Goal: Transaction & Acquisition: Book appointment/travel/reservation

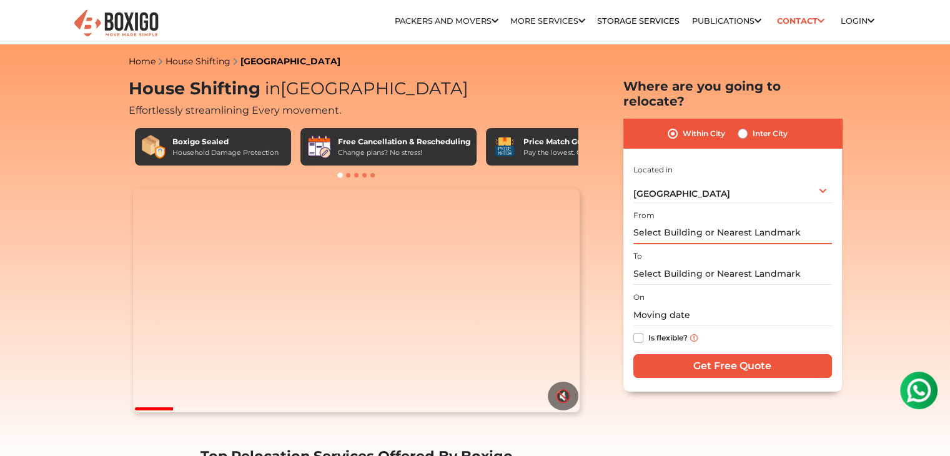
click at [678, 222] on input "text" at bounding box center [732, 233] width 199 height 22
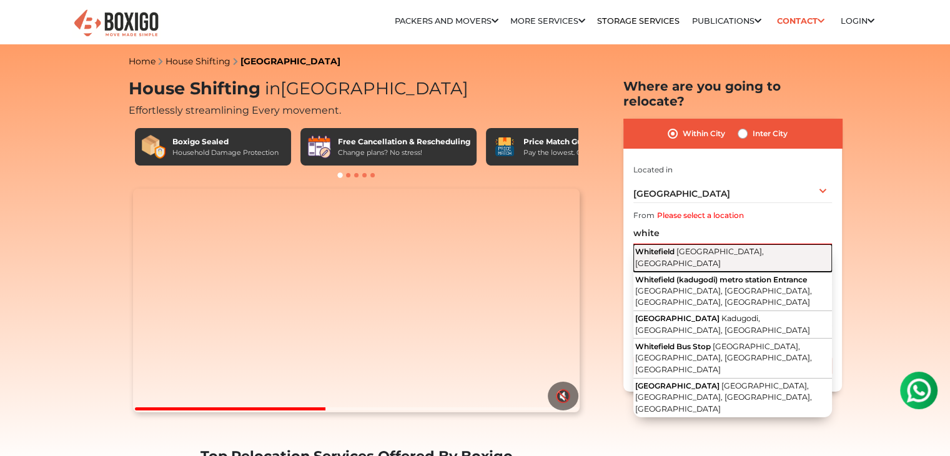
click at [675, 247] on span "Whitefield" at bounding box center [654, 251] width 39 height 9
type input "Whitefield, Bengaluru, Karnataka"
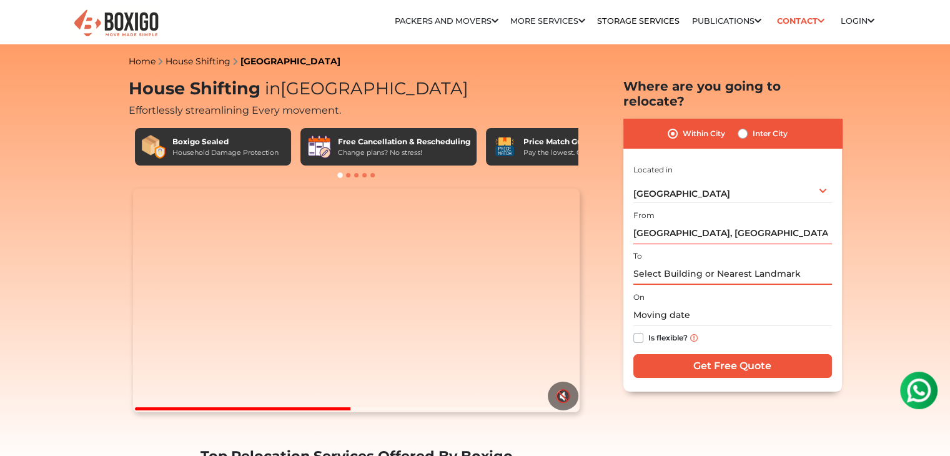
click at [655, 263] on input "text" at bounding box center [732, 274] width 199 height 22
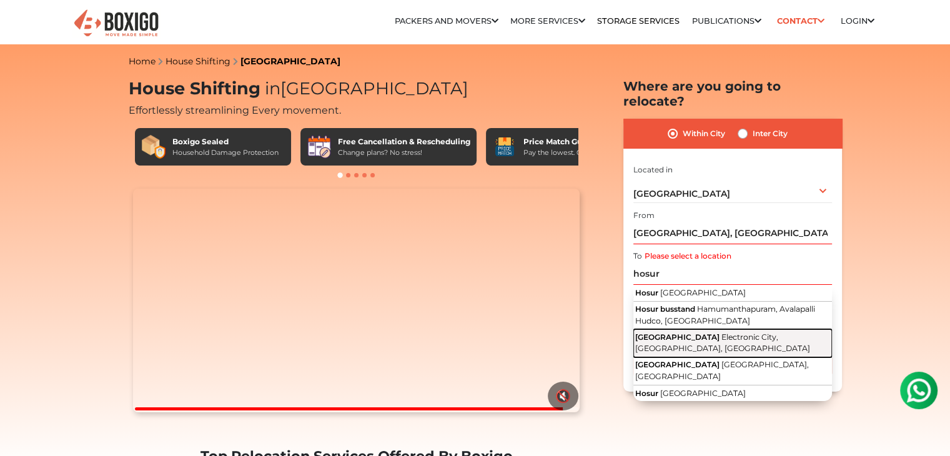
click at [694, 332] on span "Electronic City, Bengaluru, Karnataka" at bounding box center [722, 342] width 175 height 21
type input "Hosur Road, Electronic City, Bengaluru, Karnataka"
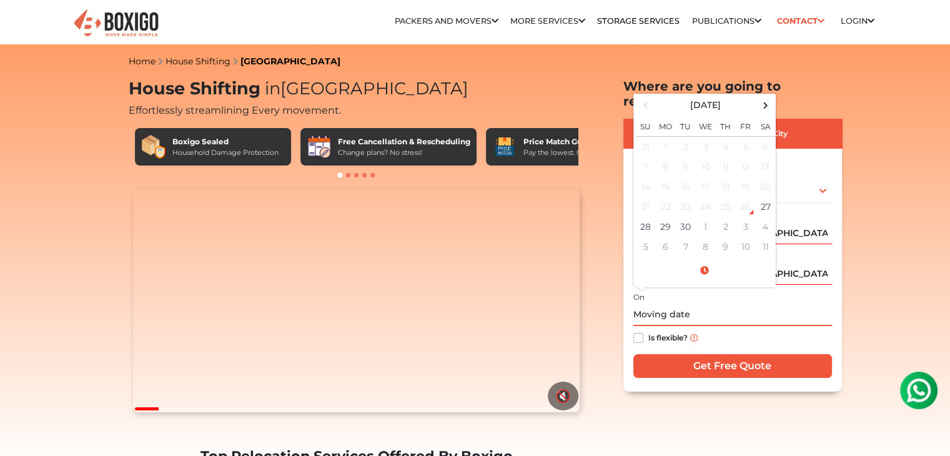
click at [704, 304] on input "text" at bounding box center [732, 315] width 199 height 22
click at [671, 217] on td "29" at bounding box center [666, 227] width 20 height 20
type input "09/29/2025 12:00 AM"
click at [648, 330] on label "Is flexible?" at bounding box center [667, 336] width 39 height 13
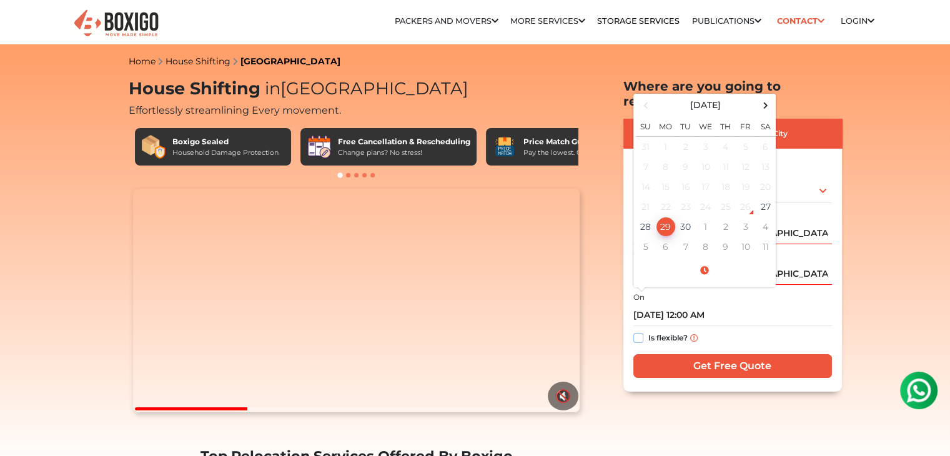
click at [641, 330] on input "Is flexible?" at bounding box center [638, 336] width 10 height 12
checkbox input "true"
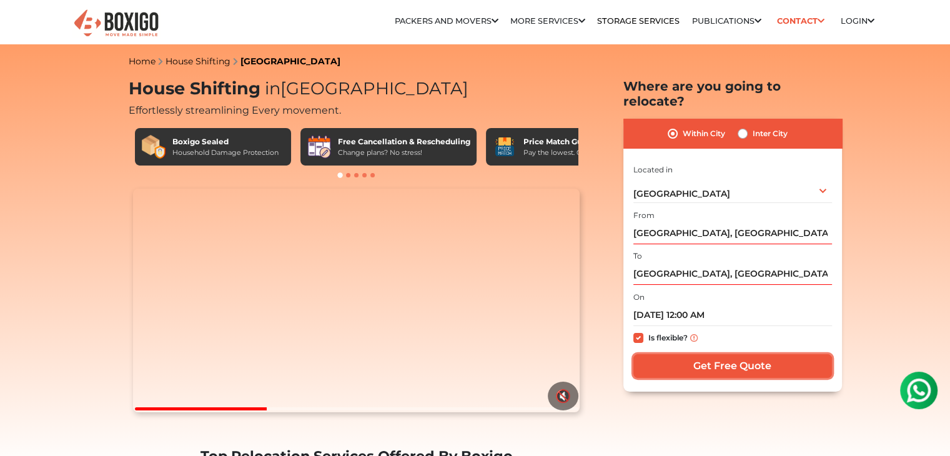
click at [676, 354] on input "Get Free Quote" at bounding box center [732, 366] width 199 height 24
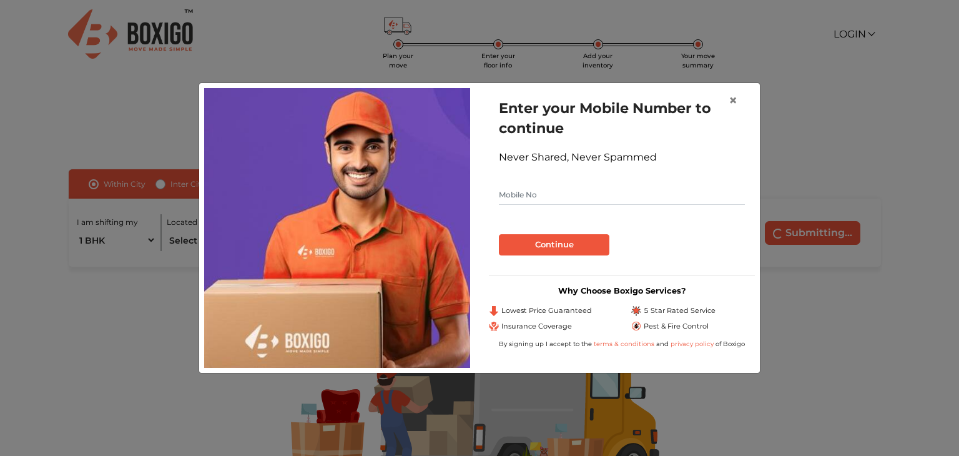
click at [645, 194] on input "text" at bounding box center [622, 195] width 246 height 20
type input "9964670636"
click at [555, 243] on button "Continue" at bounding box center [554, 244] width 111 height 21
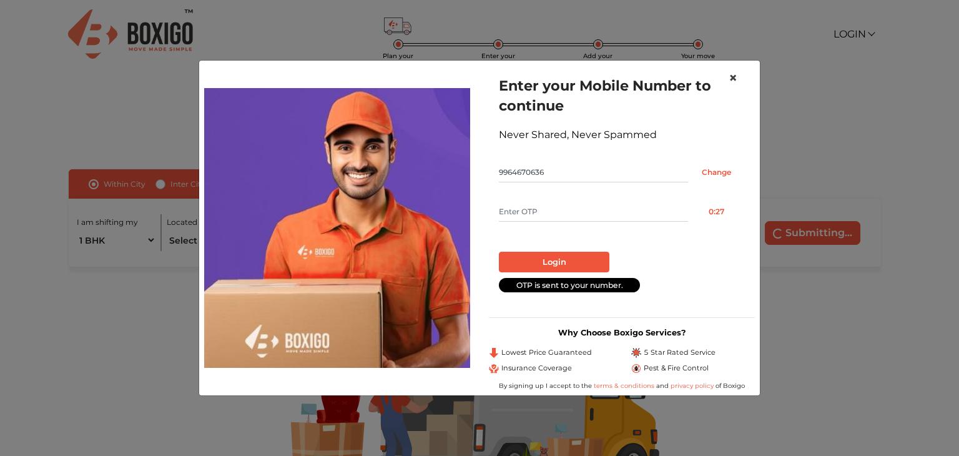
click at [730, 79] on span "×" at bounding box center [733, 78] width 9 height 18
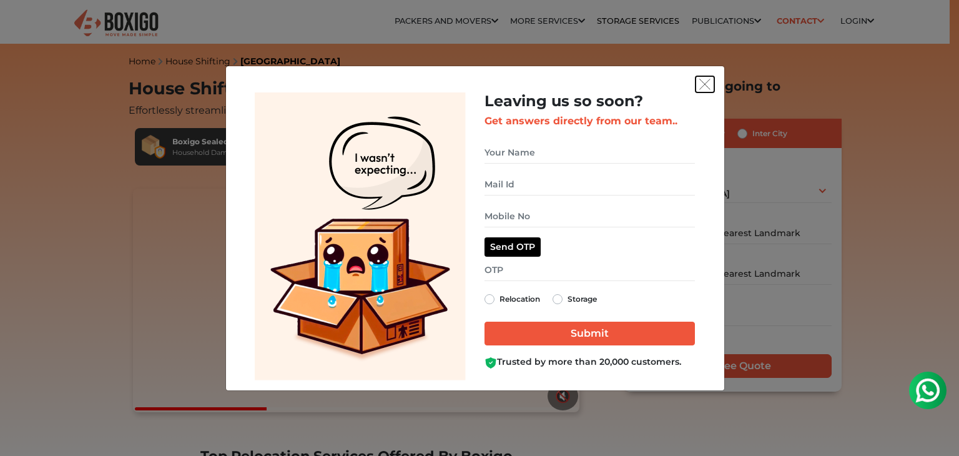
click at [706, 83] on img "get free quote dialog" at bounding box center [704, 84] width 11 height 11
